Goal: Task Accomplishment & Management: Use online tool/utility

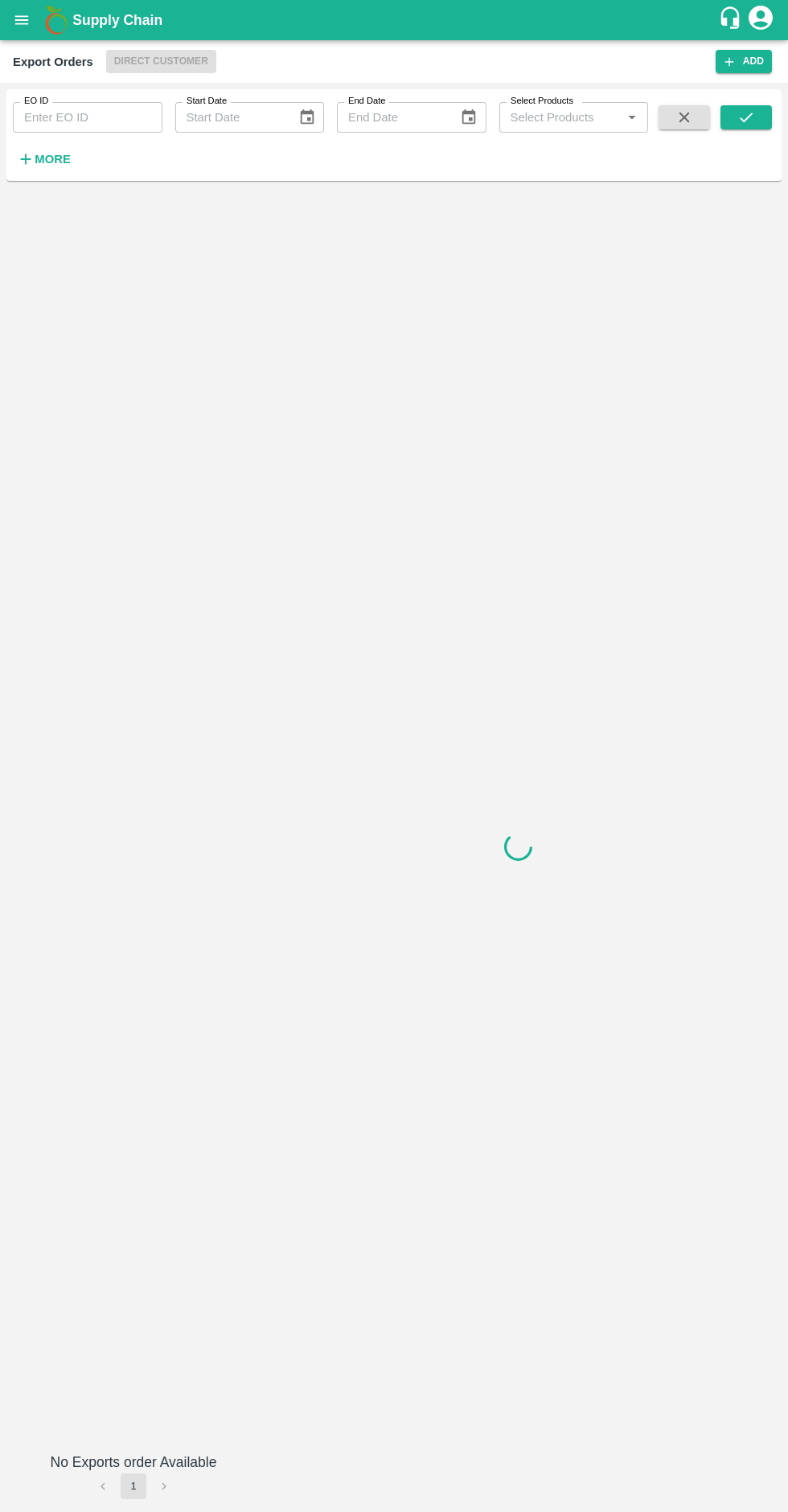
type input "524"
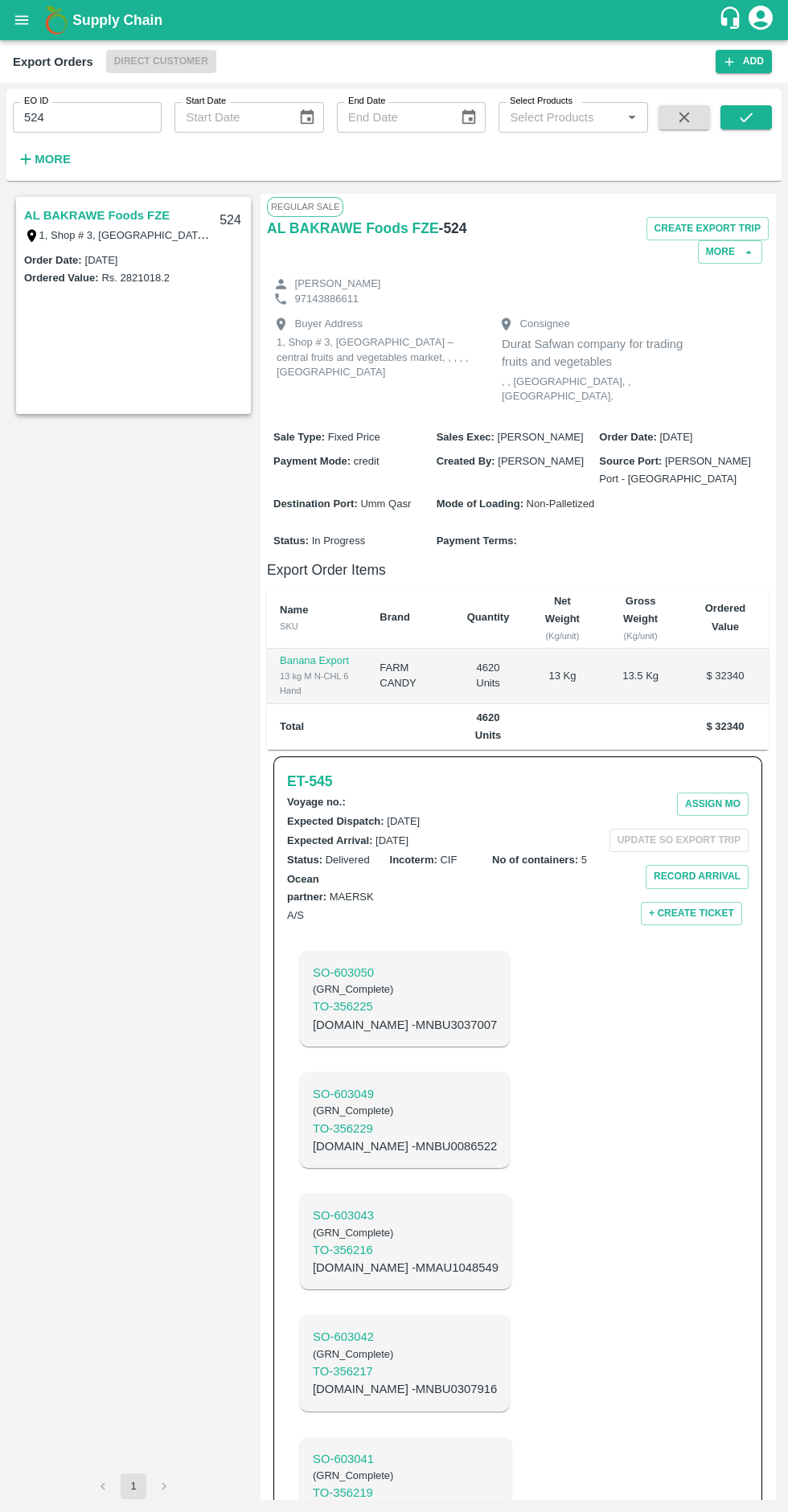
click at [29, 16] on icon "open drawer" at bounding box center [22, 20] width 17 height 17
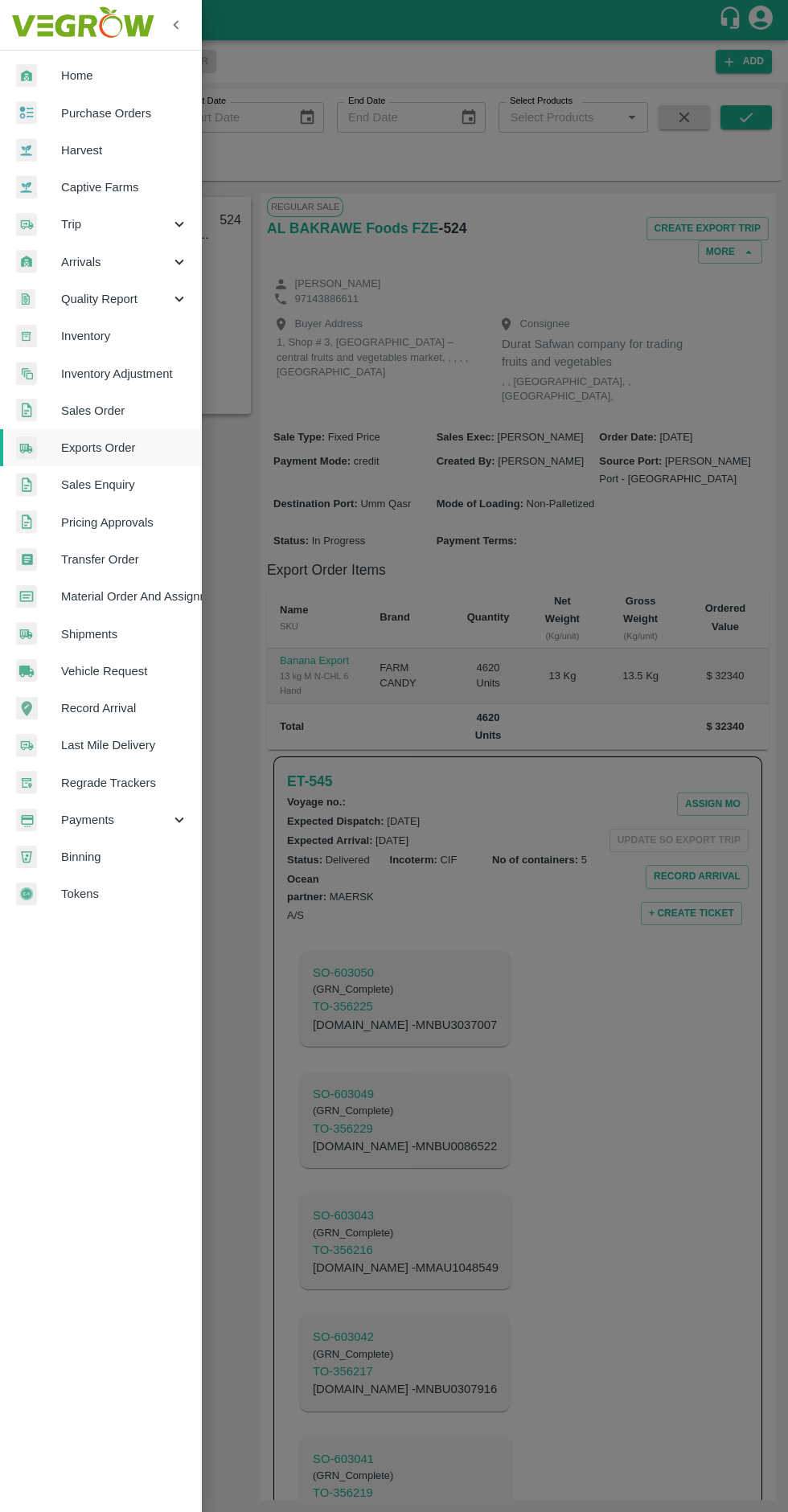
click at [89, 255] on span "Arrivals" at bounding box center [116, 262] width 109 height 17
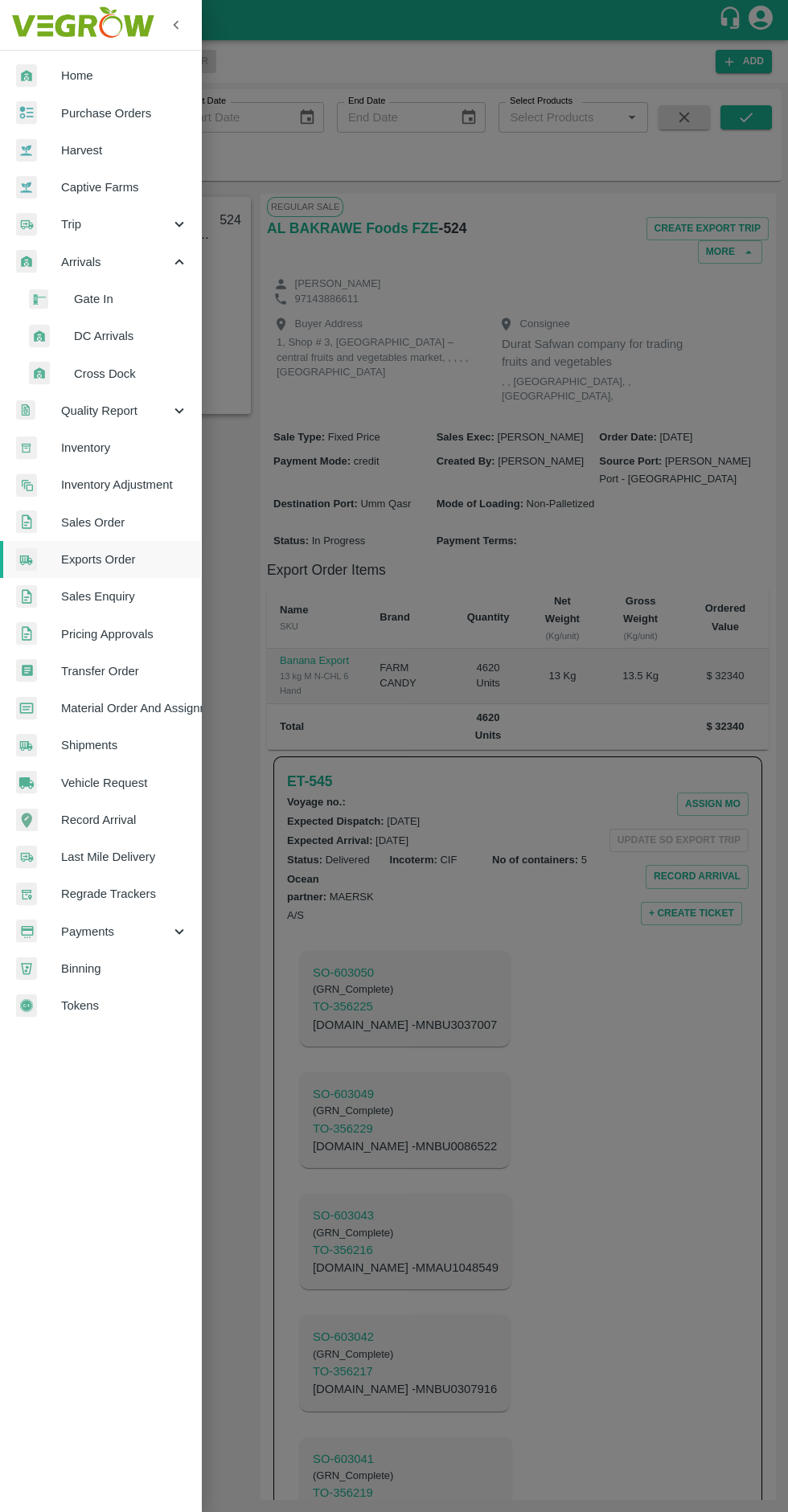
click at [131, 344] on span "DC Arrivals" at bounding box center [131, 336] width 114 height 17
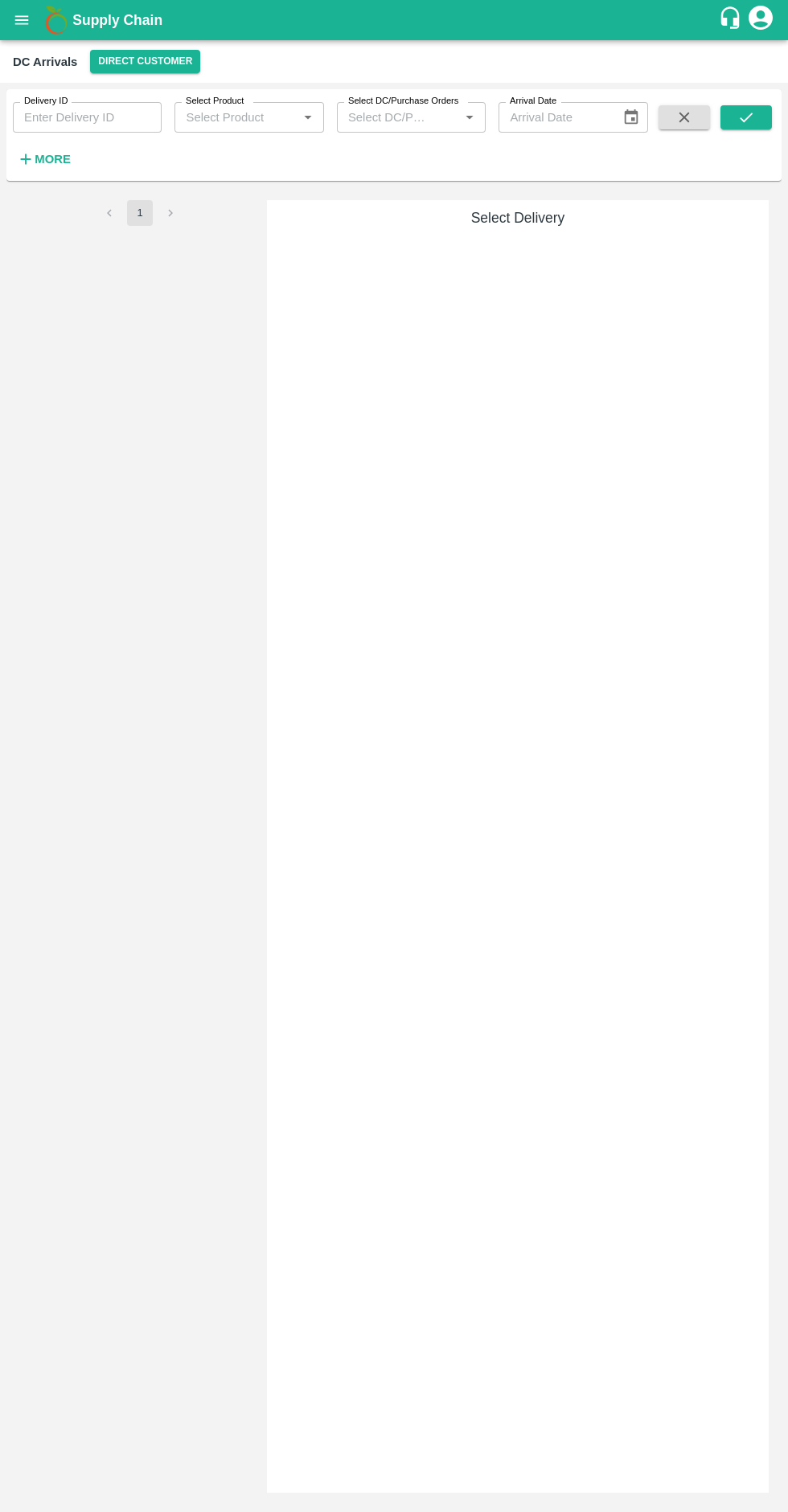
click at [149, 61] on button "Direct Customer" at bounding box center [144, 61] width 110 height 23
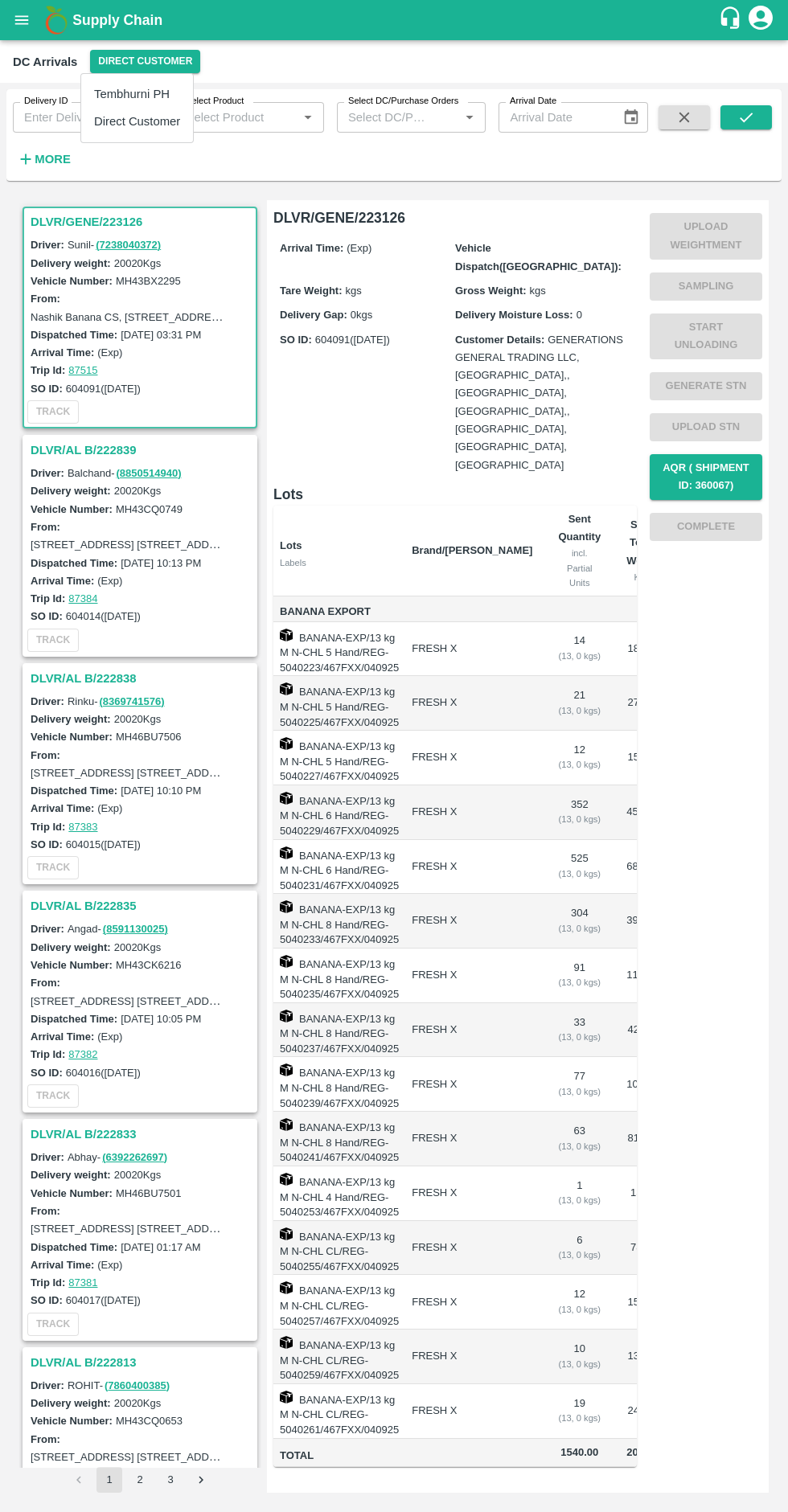
click at [169, 92] on li "Tembhurni PH" at bounding box center [137, 94] width 112 height 28
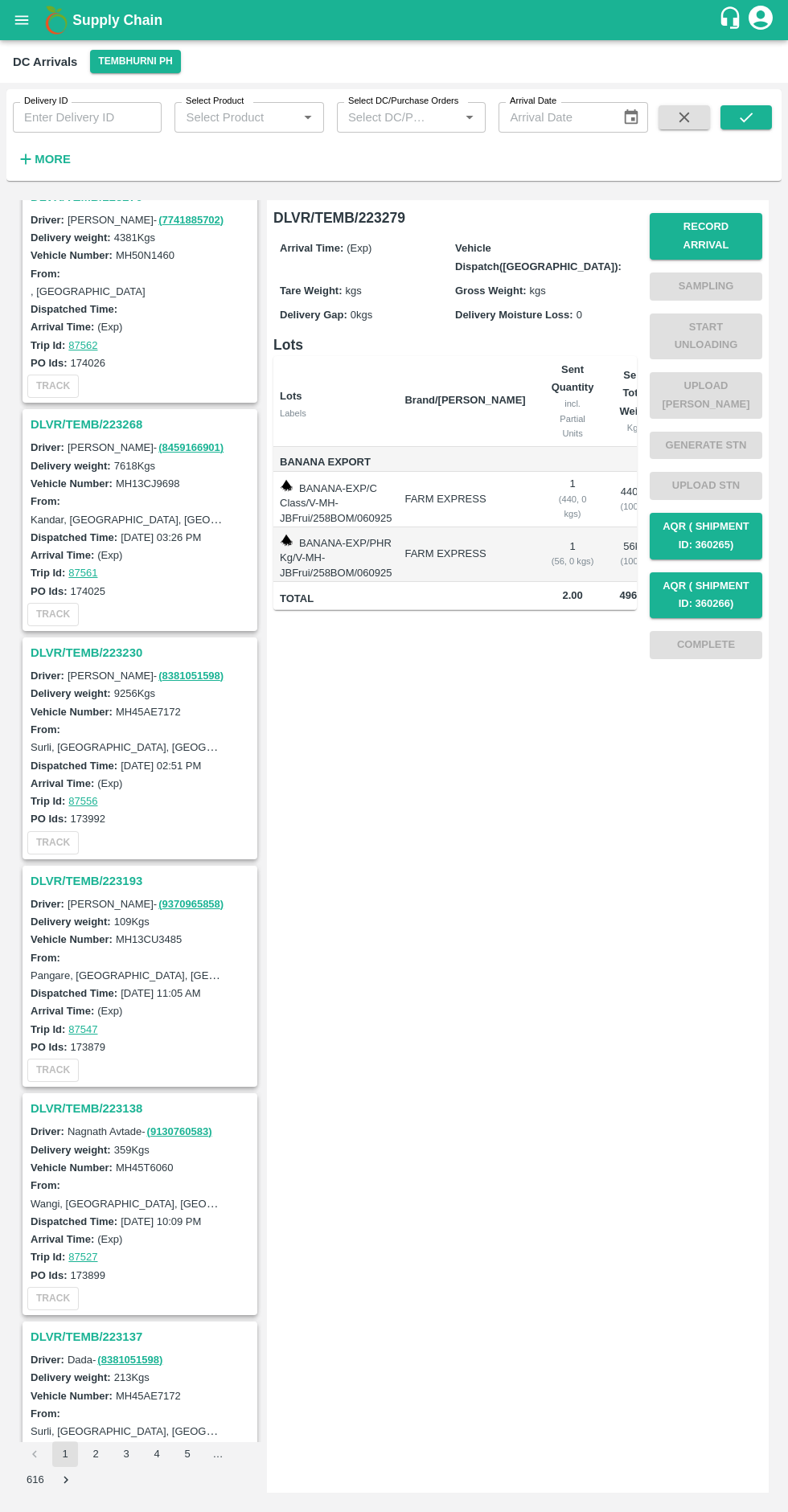
scroll to position [504, 0]
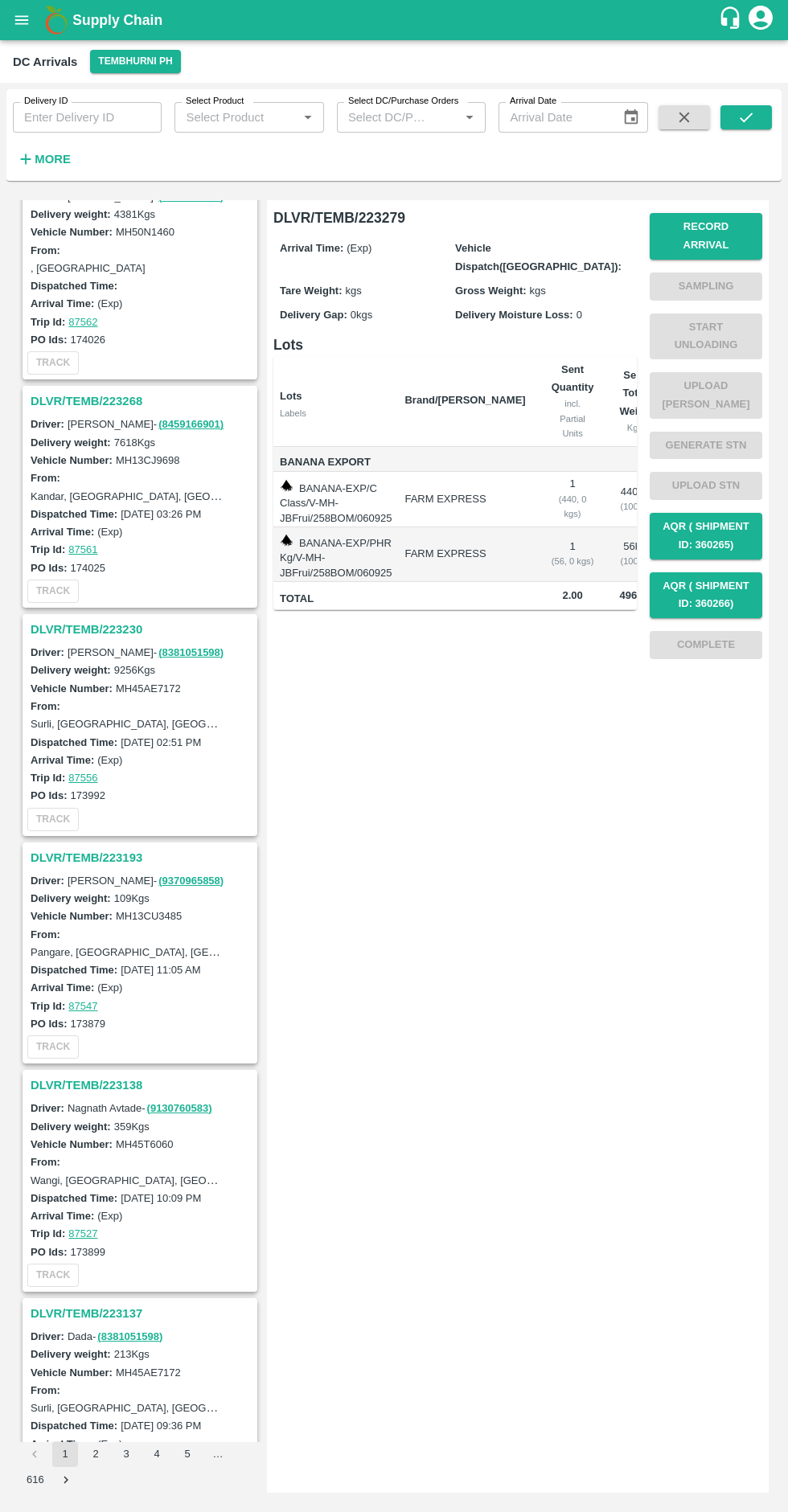
click at [229, 1317] on h3 "DLVR/TEMB/223137" at bounding box center [142, 1313] width 223 height 21
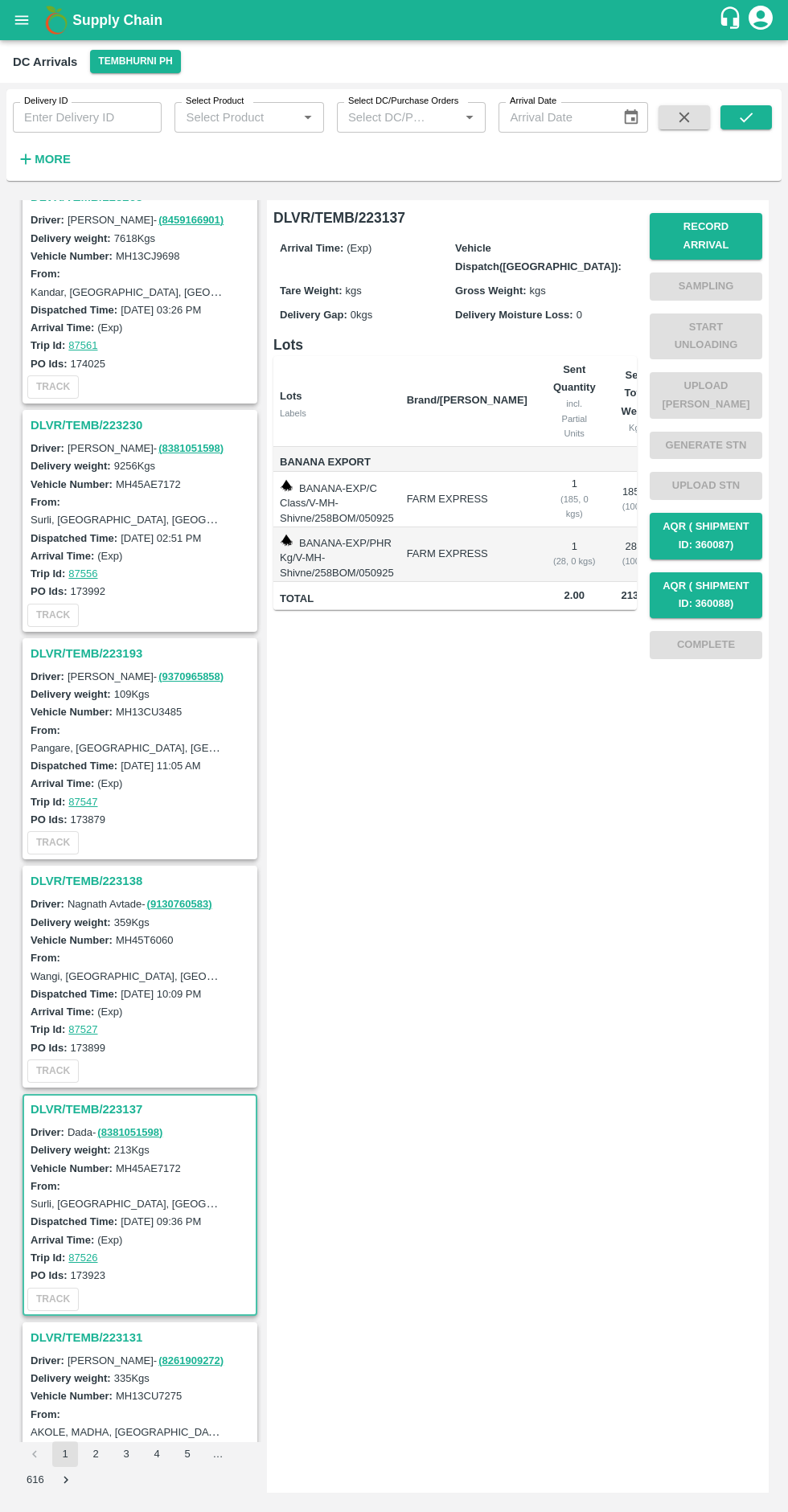
scroll to position [708, 0]
click at [94, 425] on h3 "DLVR/TEMB/223230" at bounding box center [142, 426] width 223 height 21
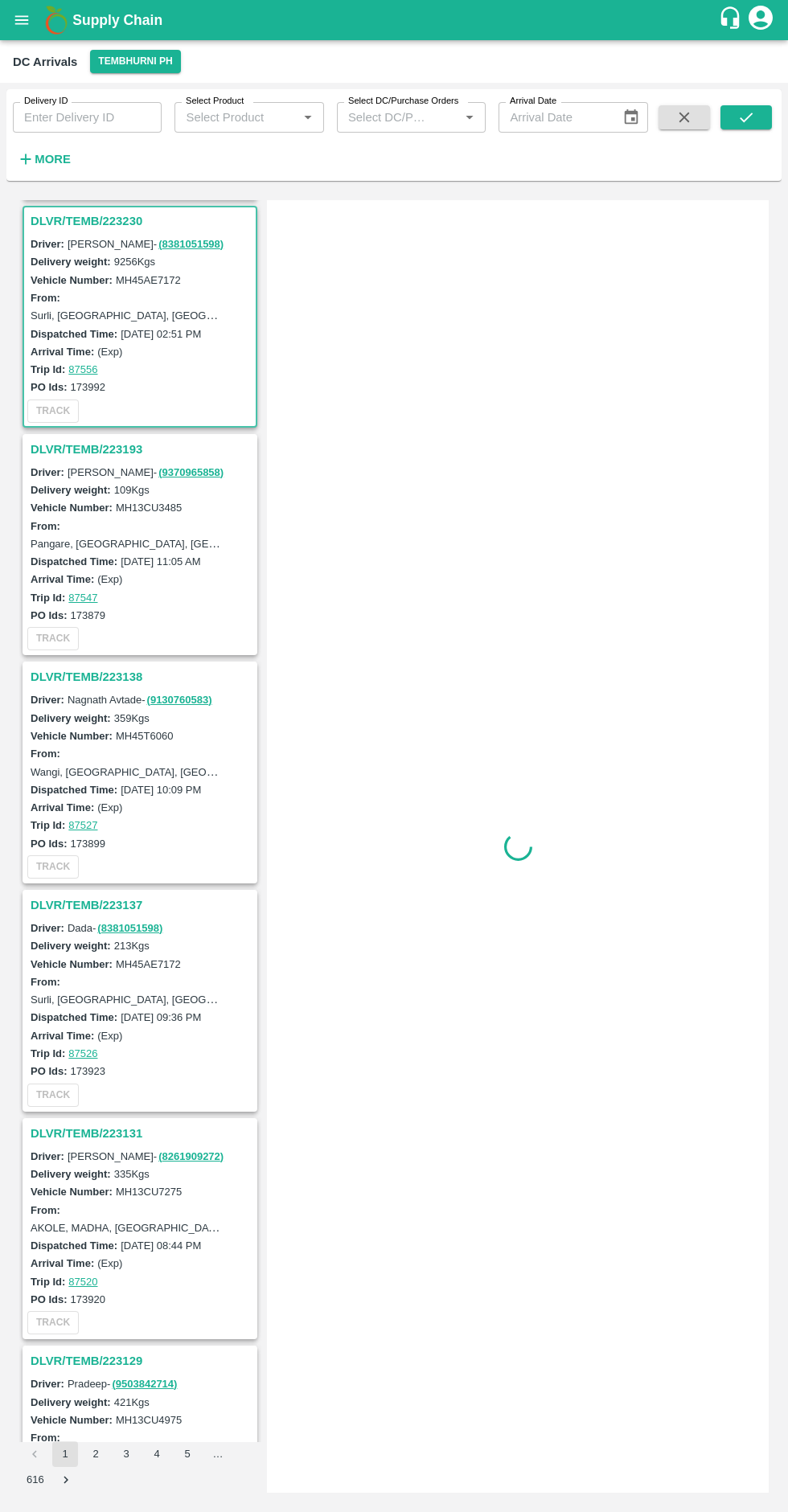
scroll to position [918, 0]
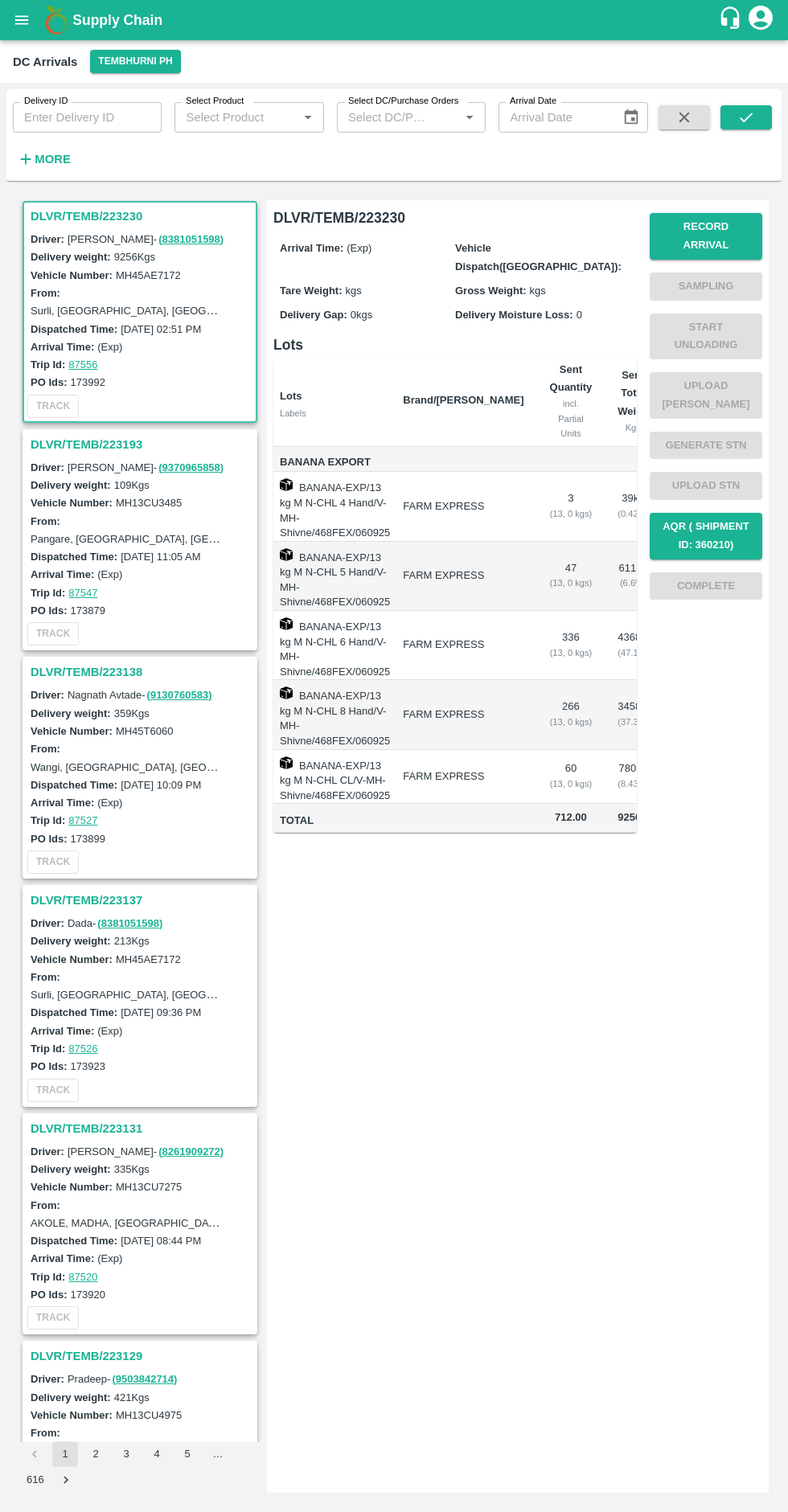
click at [714, 227] on button "Record Arrival" at bounding box center [706, 236] width 112 height 47
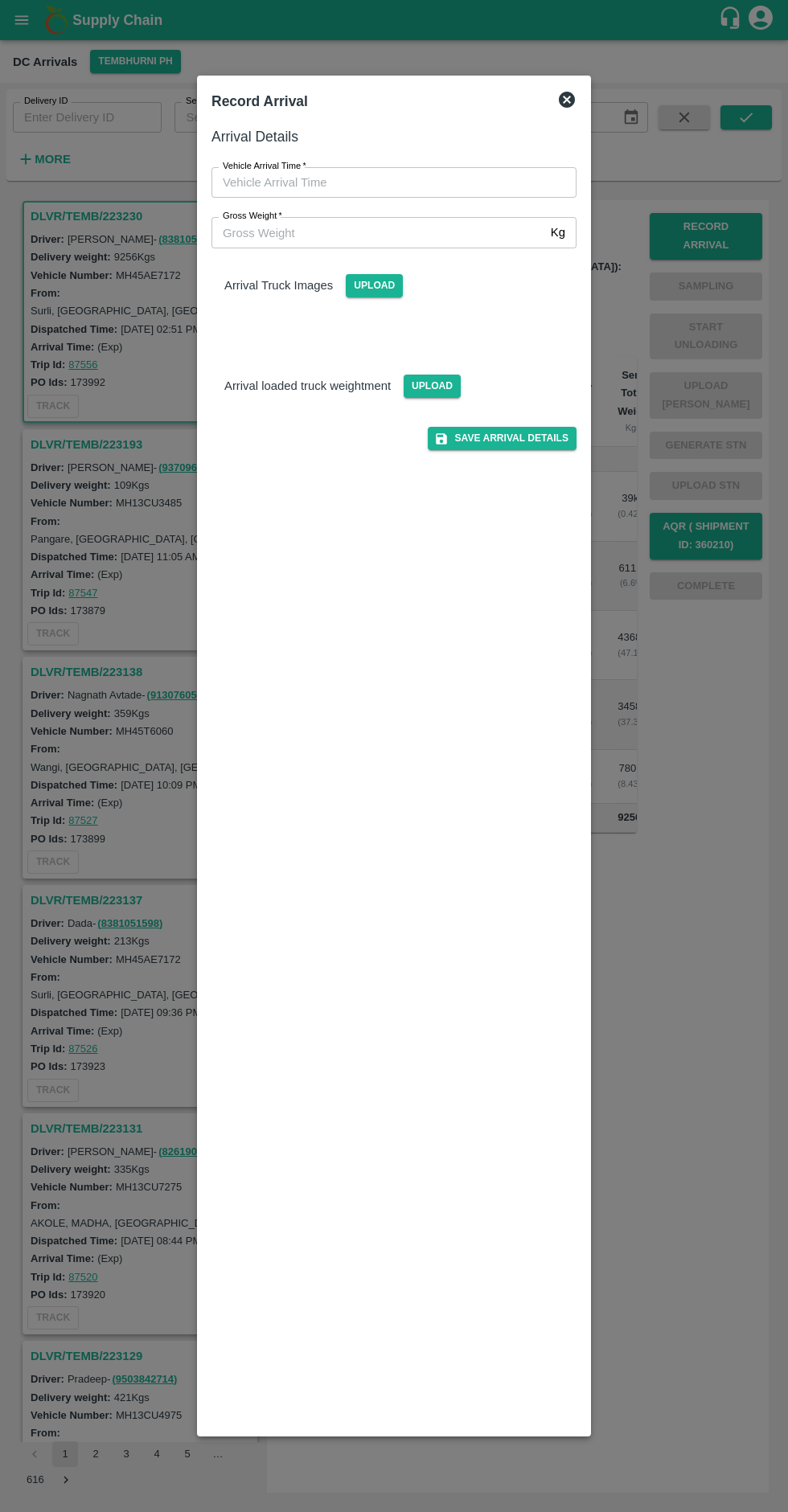
click at [352, 179] on input "Vehicle Arrival Time   *" at bounding box center [388, 182] width 354 height 30
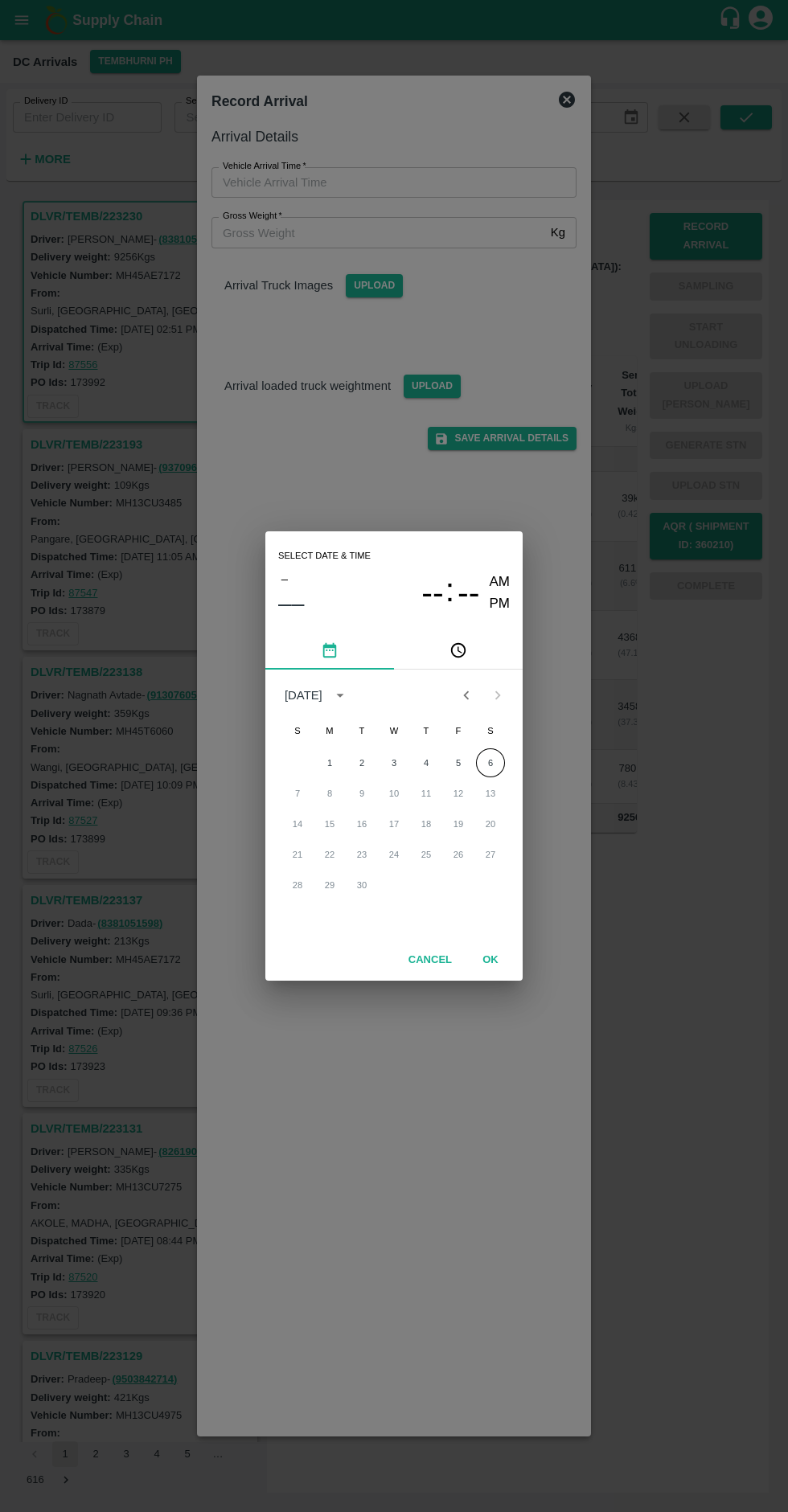
click at [494, 761] on button "6" at bounding box center [490, 762] width 29 height 29
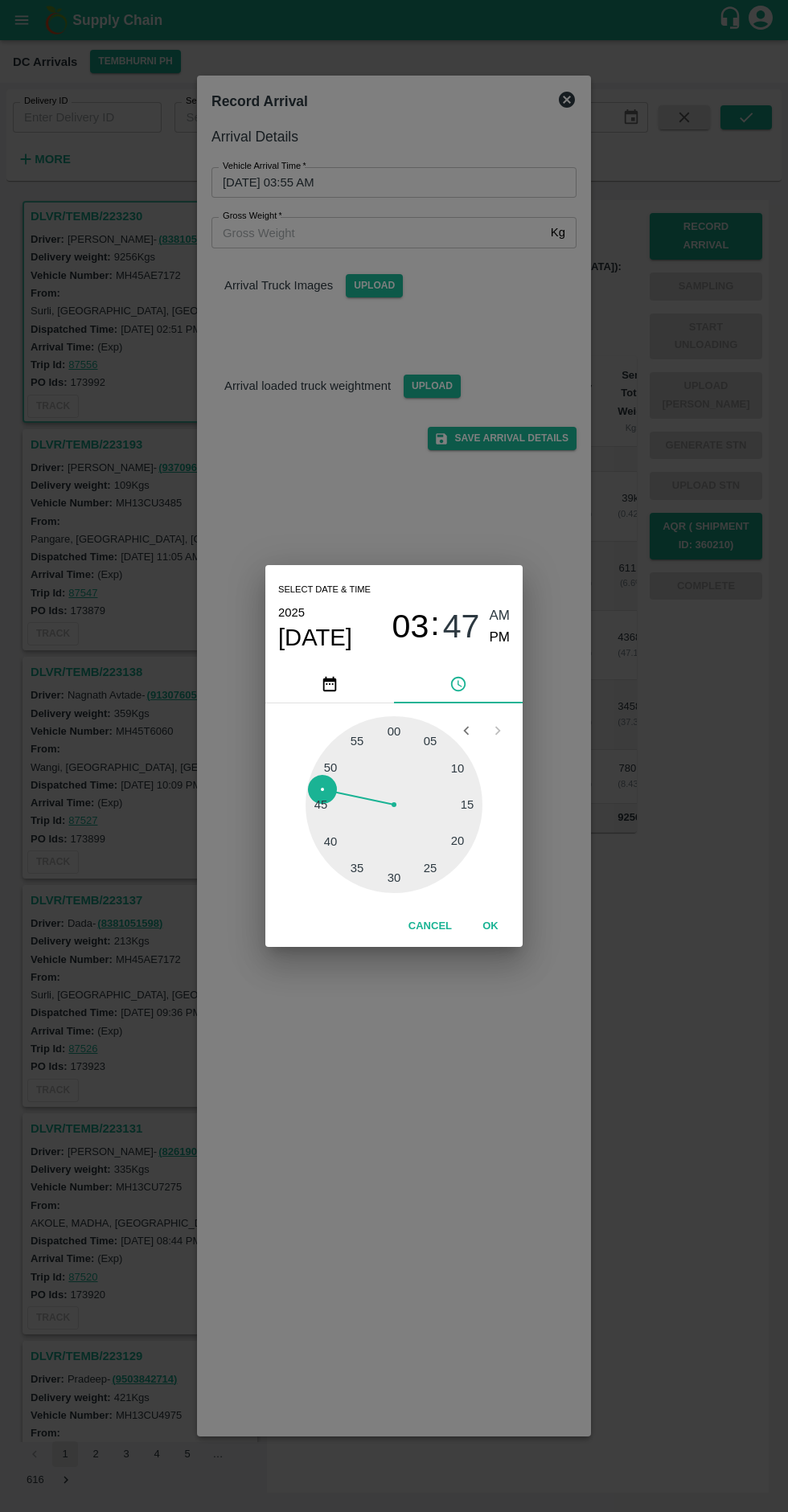
type input "[DATE] 03:56 AM"
click at [512, 916] on button "OK" at bounding box center [490, 926] width 51 height 29
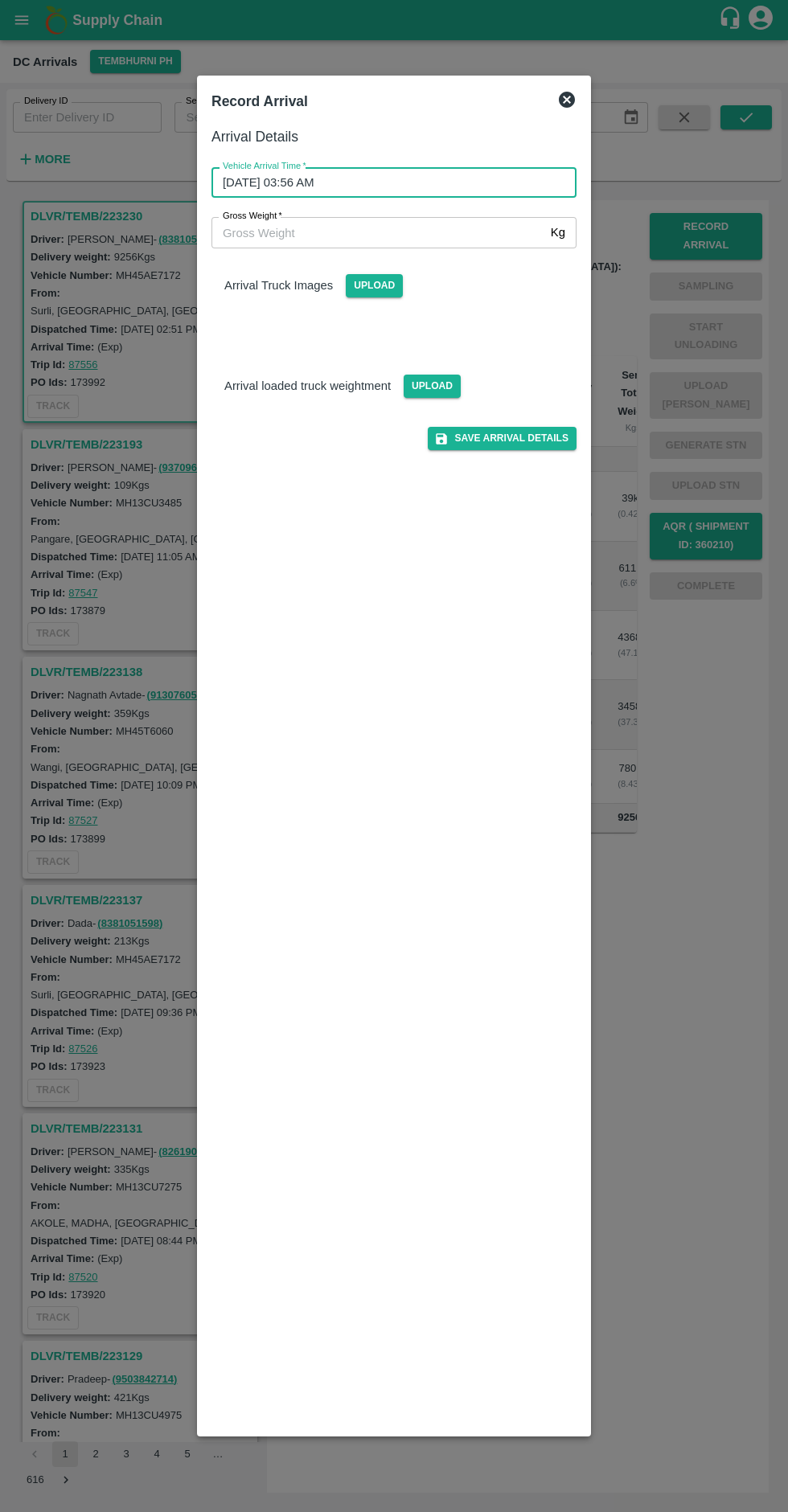
click at [382, 233] on input "Gross Weight   *" at bounding box center [377, 232] width 333 height 30
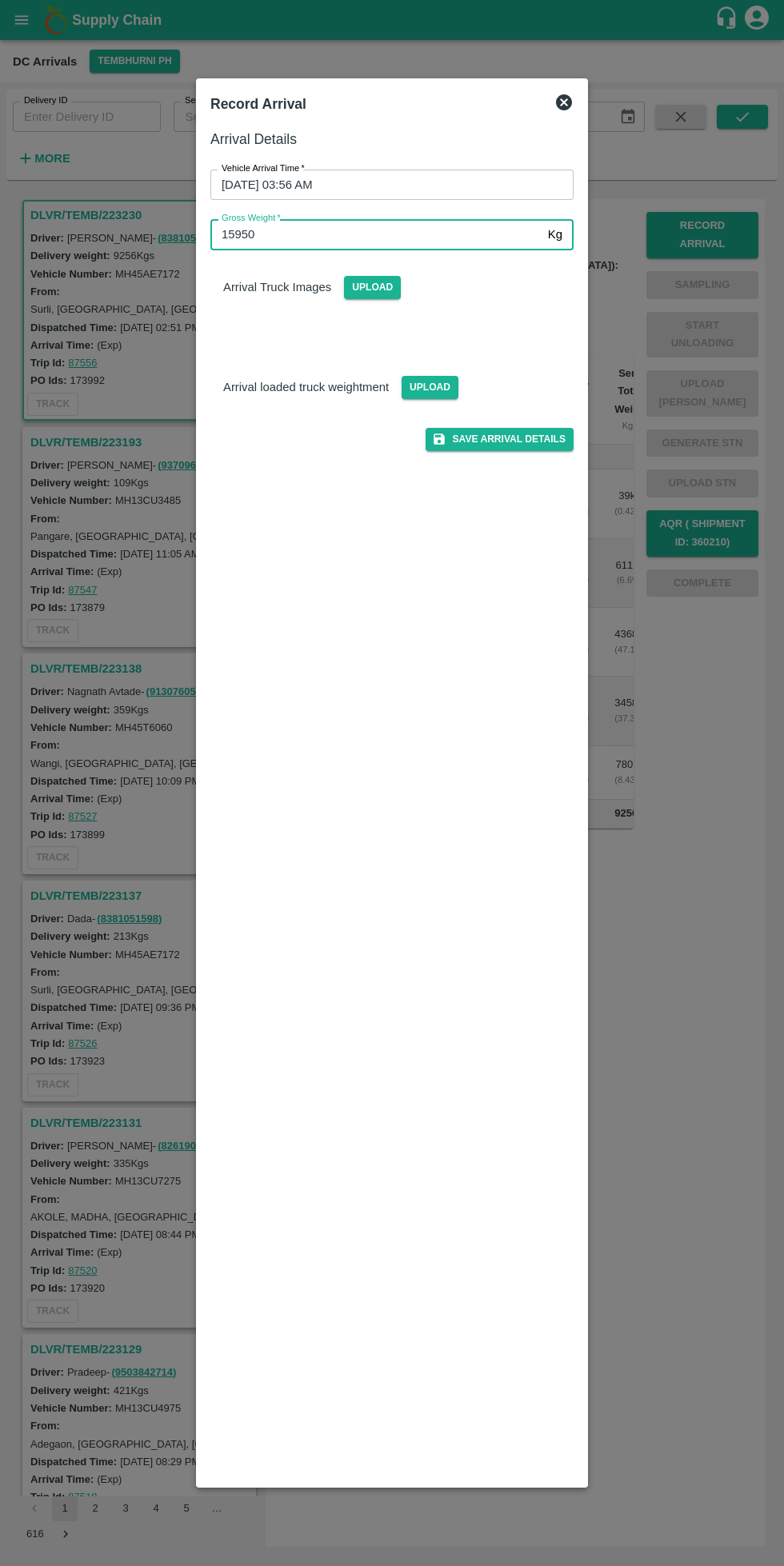
type input "15950"
click at [367, 281] on span "Upload" at bounding box center [373, 288] width 57 height 23
click at [0, 0] on input "Upload" at bounding box center [0, 0] width 0 height 0
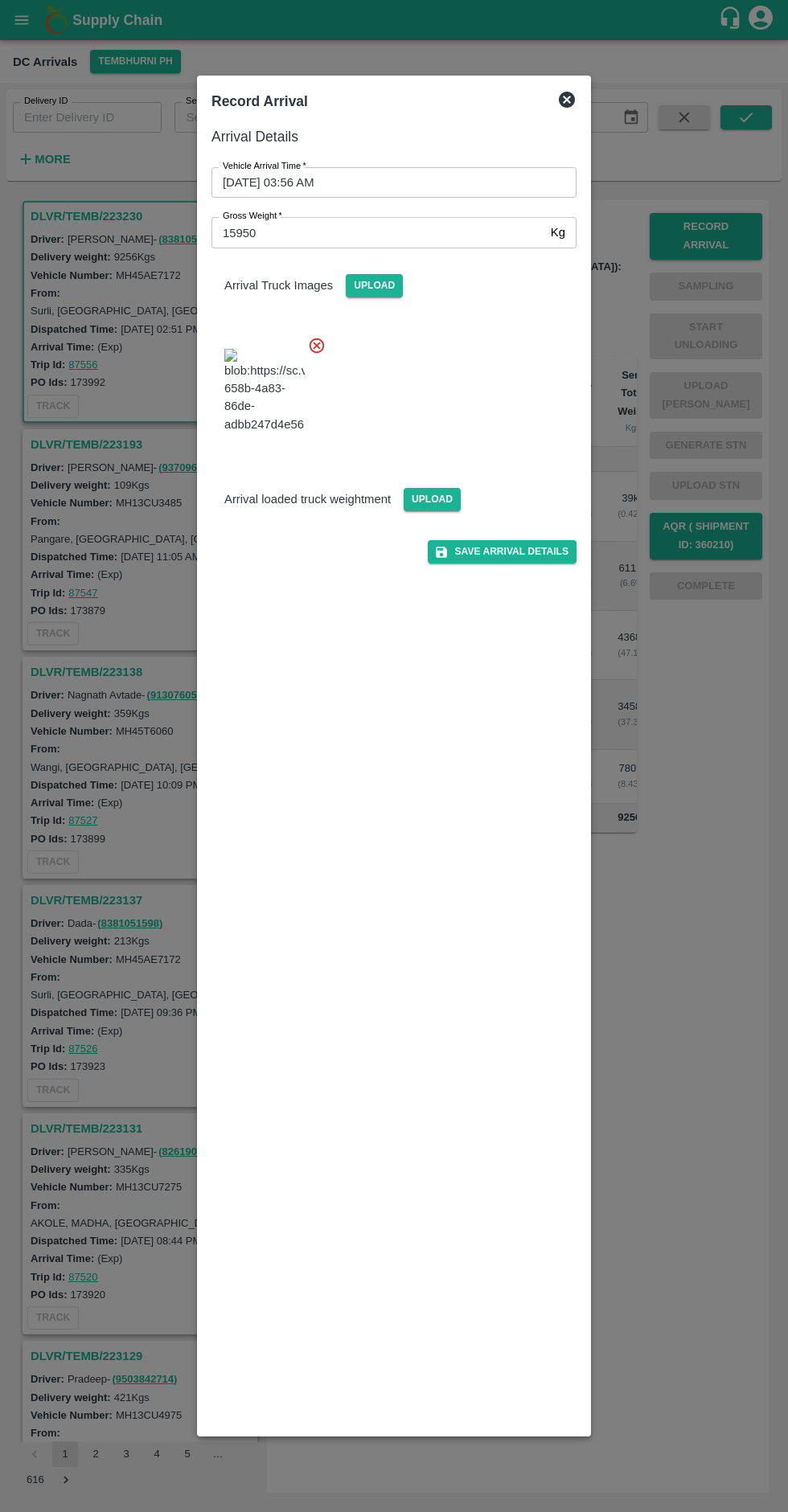
click at [316, 346] on icon at bounding box center [317, 346] width 16 height 16
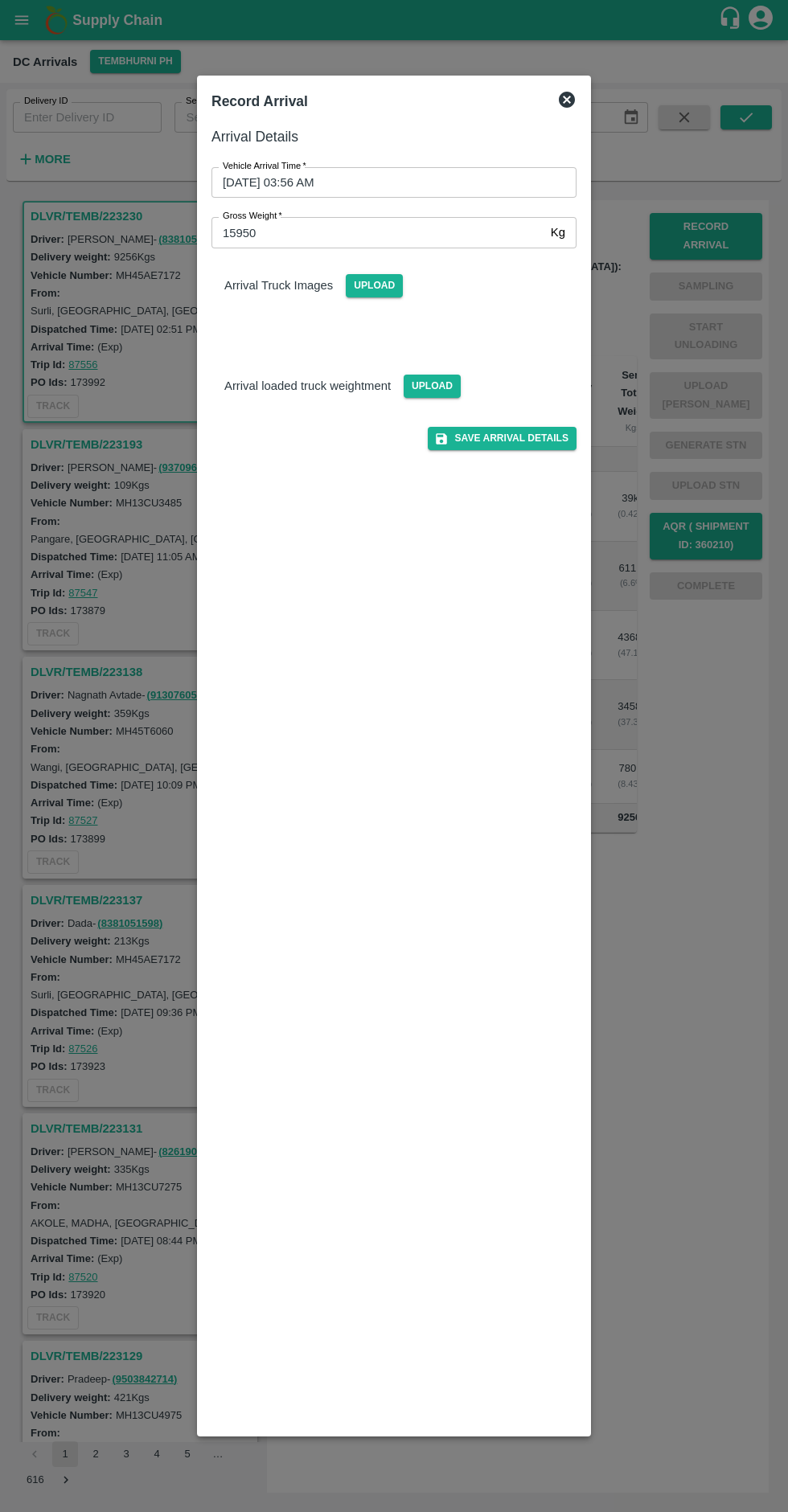
click at [371, 286] on span "Upload" at bounding box center [375, 285] width 57 height 23
click at [0, 0] on input "Upload" at bounding box center [0, 0] width 0 height 0
click at [376, 283] on span "Upload" at bounding box center [375, 285] width 57 height 23
click at [0, 0] on input "Upload" at bounding box center [0, 0] width 0 height 0
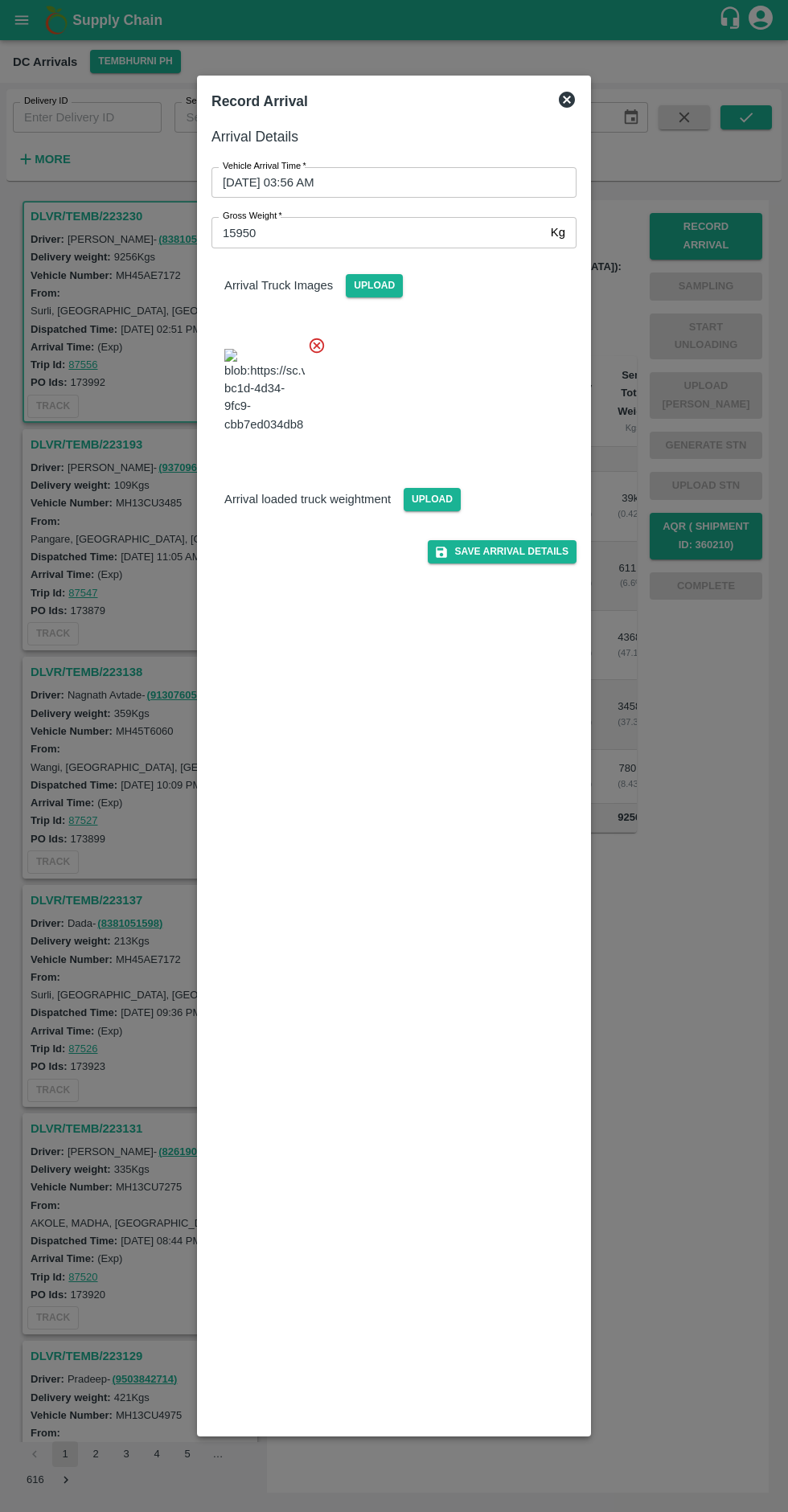
click at [420, 511] on span "Upload" at bounding box center [432, 499] width 57 height 23
click at [0, 0] on input "Upload" at bounding box center [0, 0] width 0 height 0
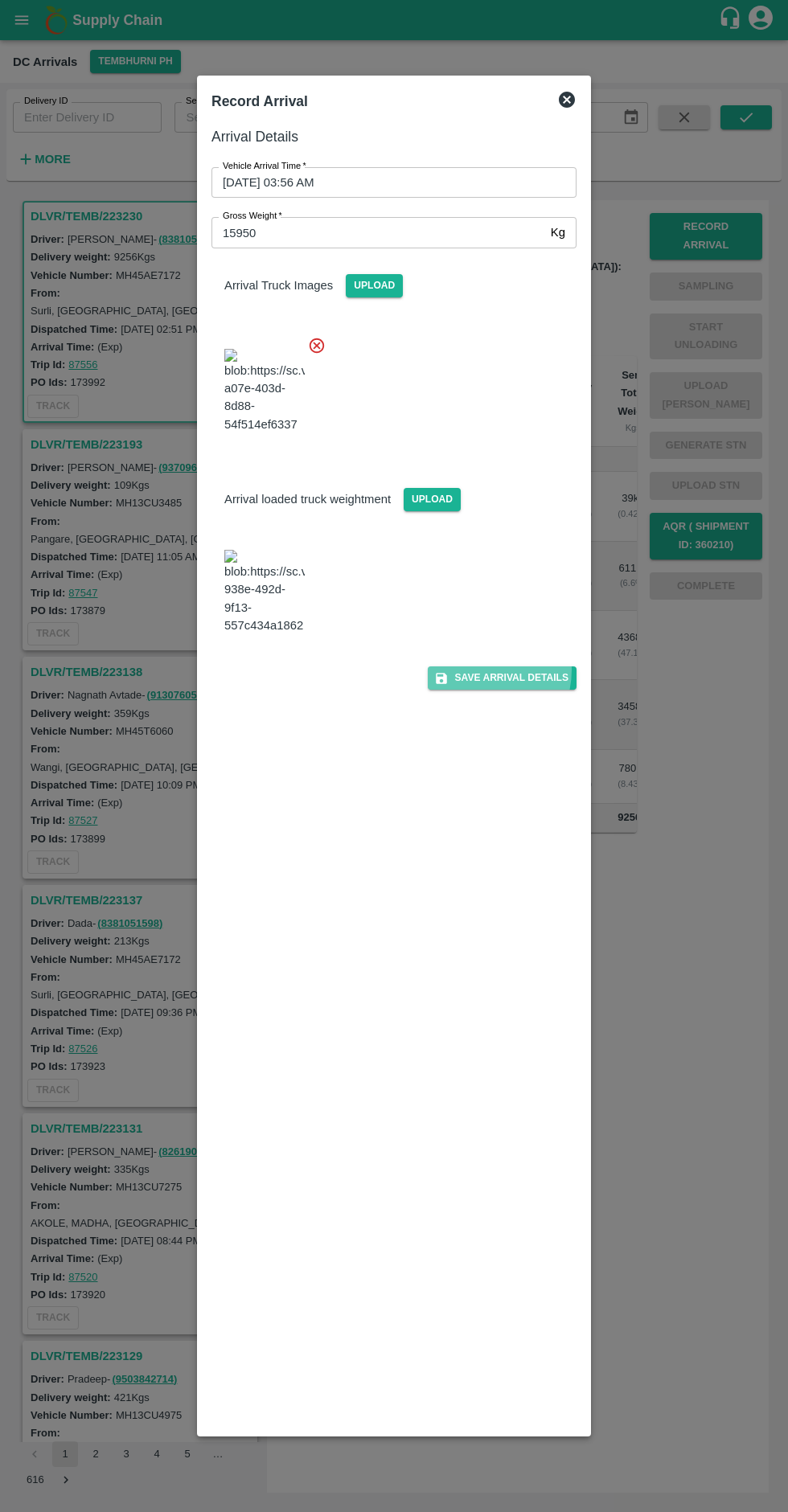
click at [484, 689] on button "Save Arrival Details" at bounding box center [502, 677] width 149 height 23
